Goal: Task Accomplishment & Management: Manage account settings

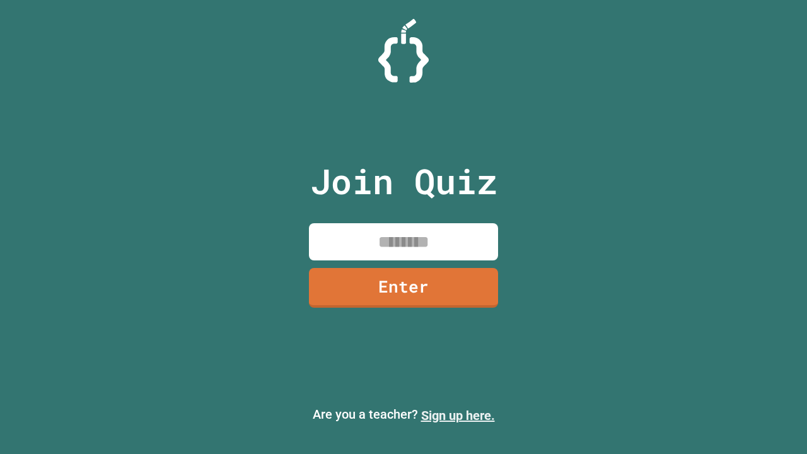
click at [458, 416] on link "Sign up here." at bounding box center [458, 415] width 74 height 15
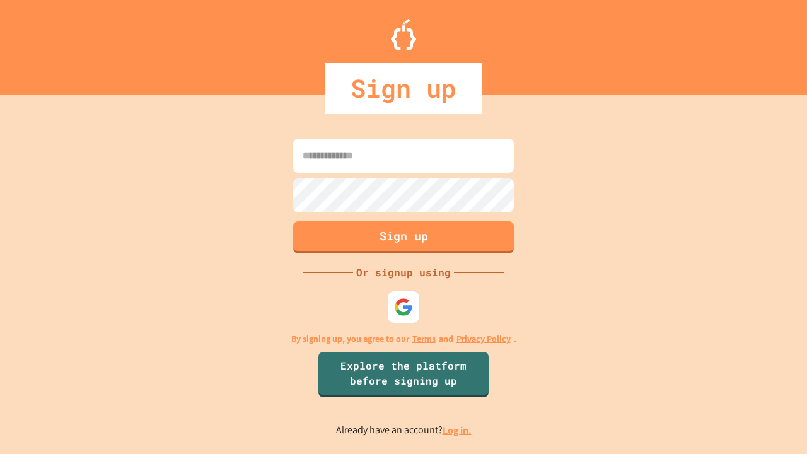
click at [458, 430] on link "Log in." at bounding box center [457, 430] width 29 height 13
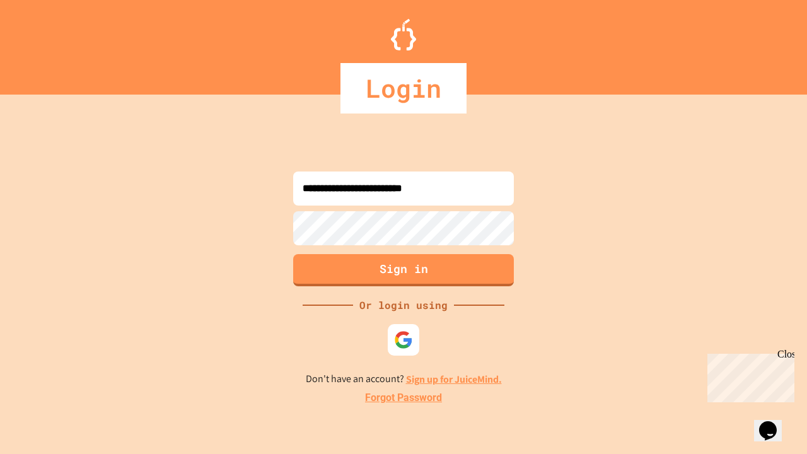
type input "**********"
